Goal: Task Accomplishment & Management: Manage account settings

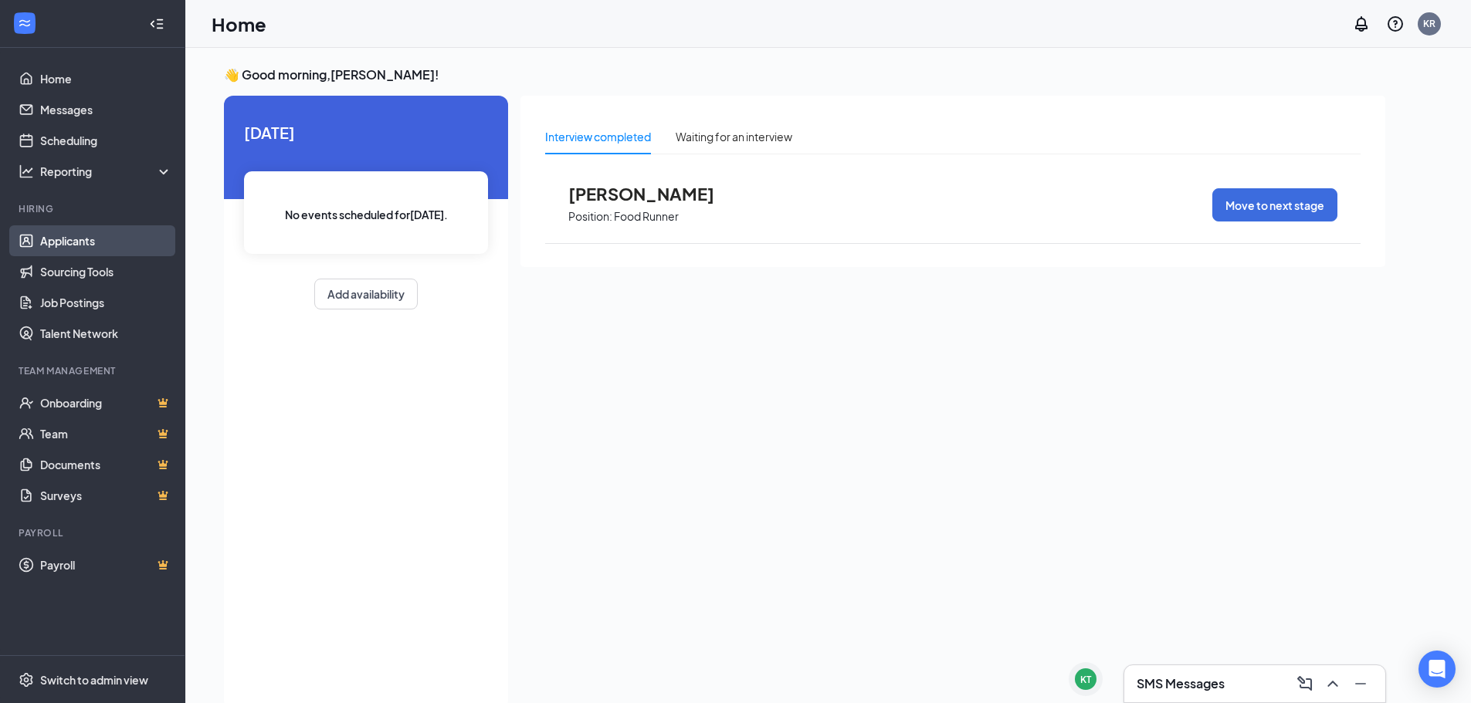
click at [91, 239] on link "Applicants" at bounding box center [106, 240] width 132 height 31
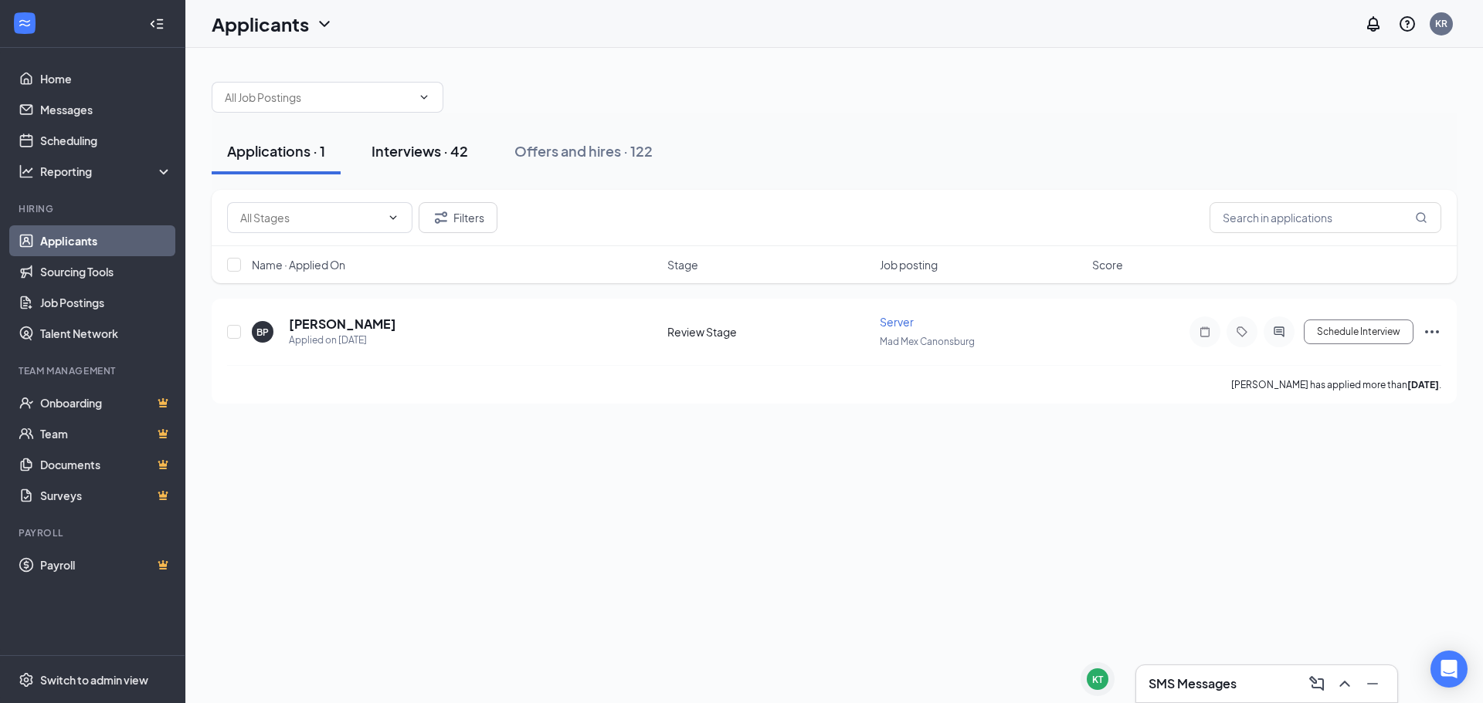
click at [426, 163] on button "Interviews · 42" at bounding box center [419, 151] width 127 height 46
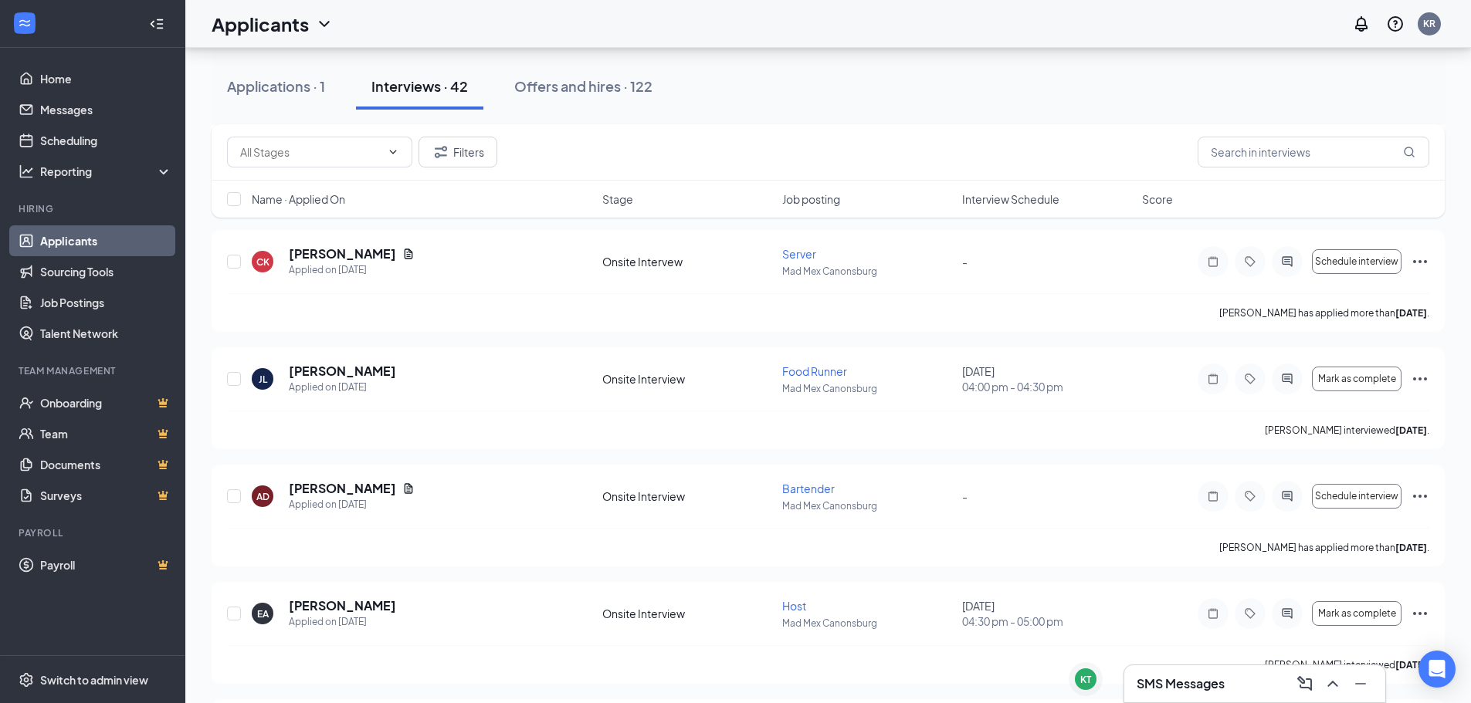
scroll to position [2239, 0]
click at [562, 86] on div "Offers and hires · 122" at bounding box center [583, 85] width 138 height 19
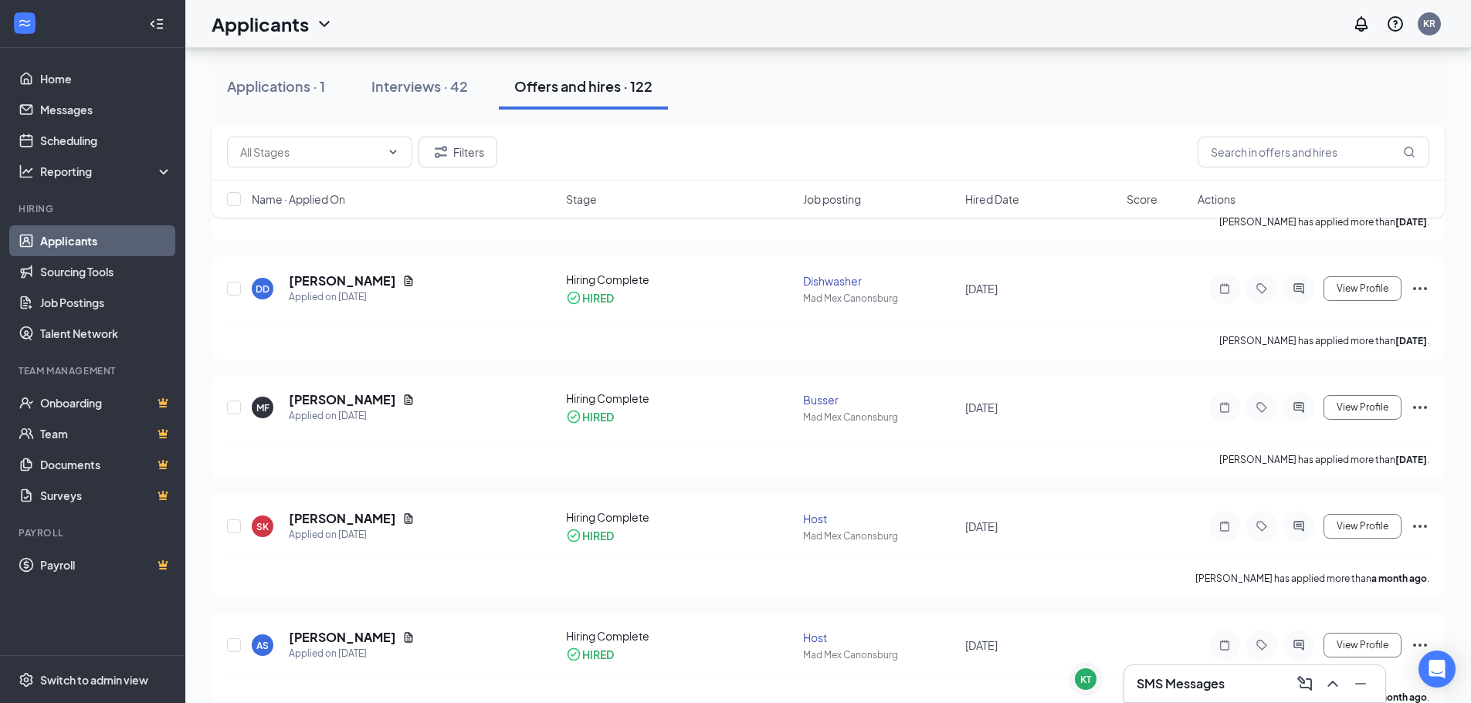
scroll to position [927, 0]
click at [418, 96] on button "Interviews · 42" at bounding box center [419, 86] width 127 height 46
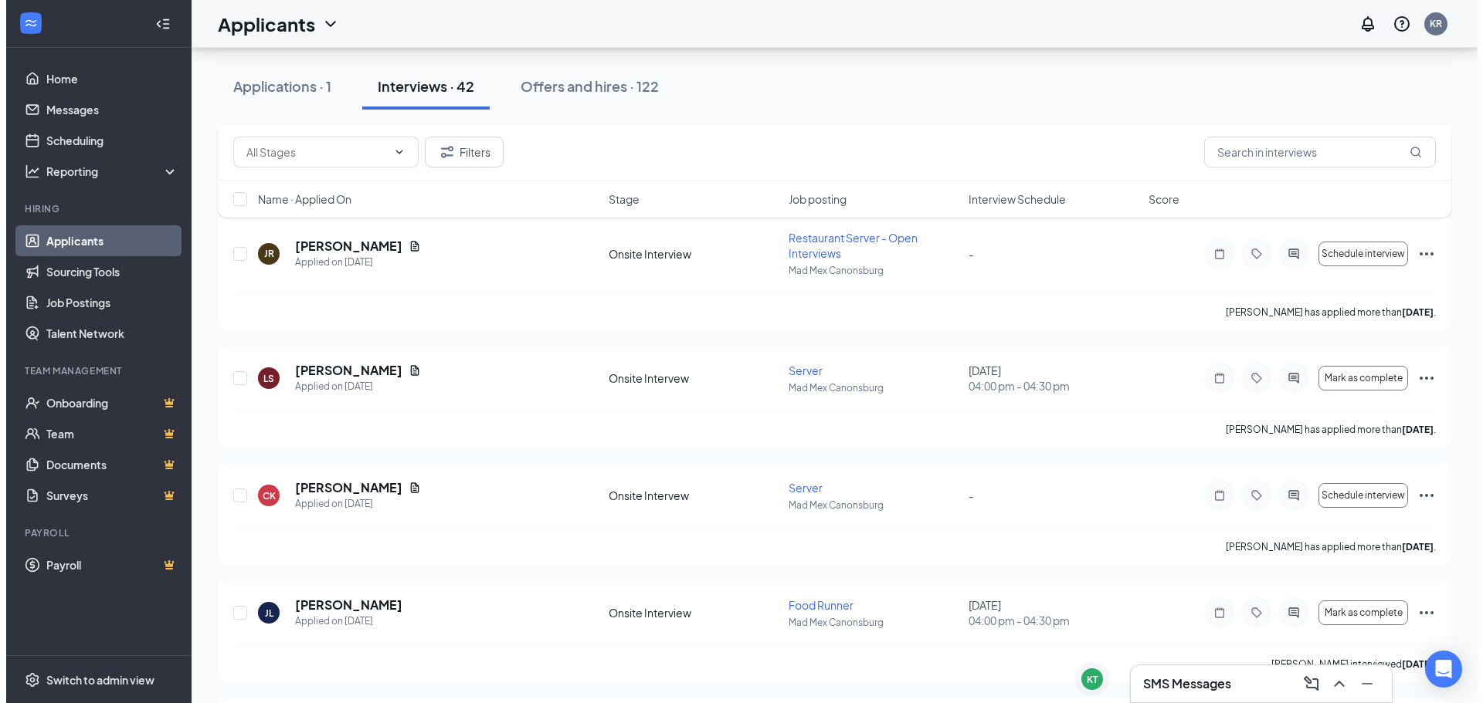
scroll to position [2008, 0]
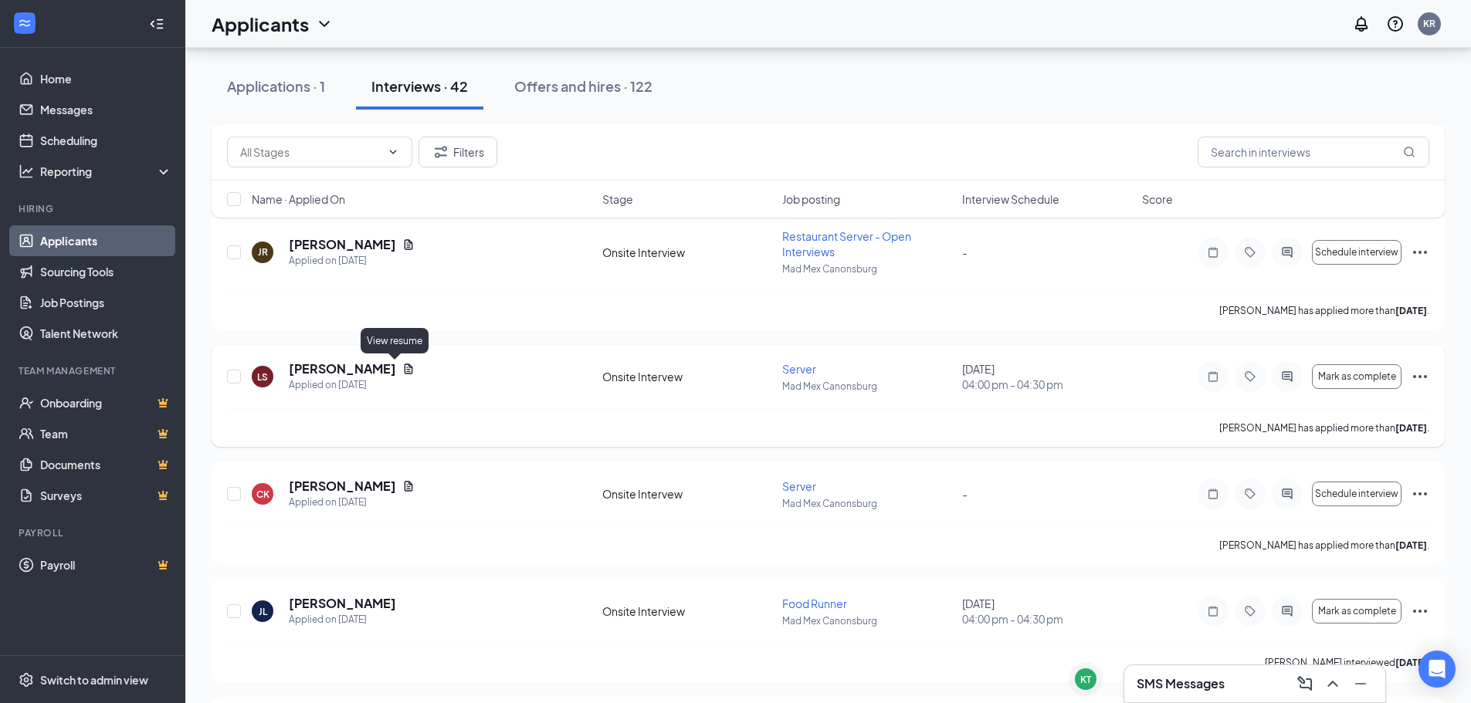
click at [402, 368] on icon "Document" at bounding box center [408, 369] width 12 height 12
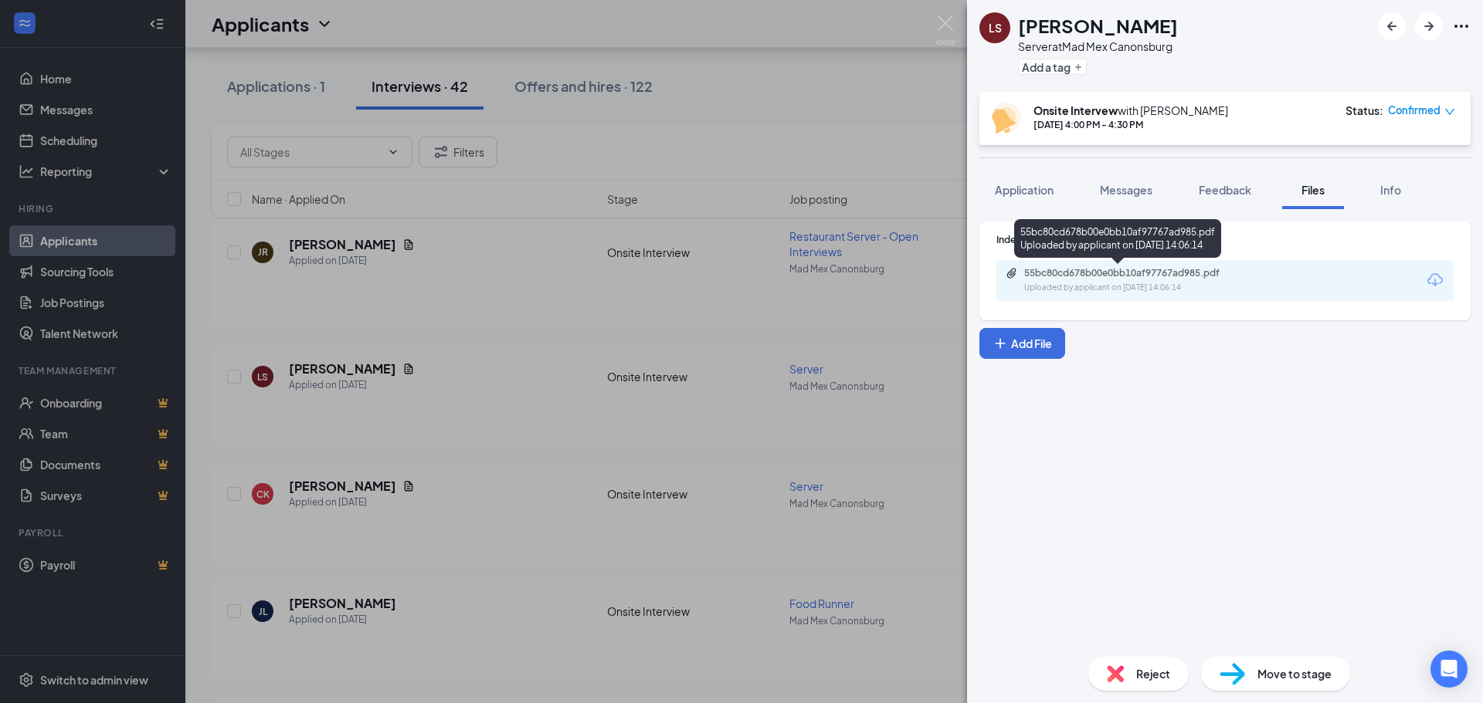
click at [1100, 280] on div "55bc80cd678b00e0bb10af97767ad985.pdf Uploaded by applicant on [DATE] 14:06:14" at bounding box center [1130, 280] width 250 height 27
